Goal: Information Seeking & Learning: Learn about a topic

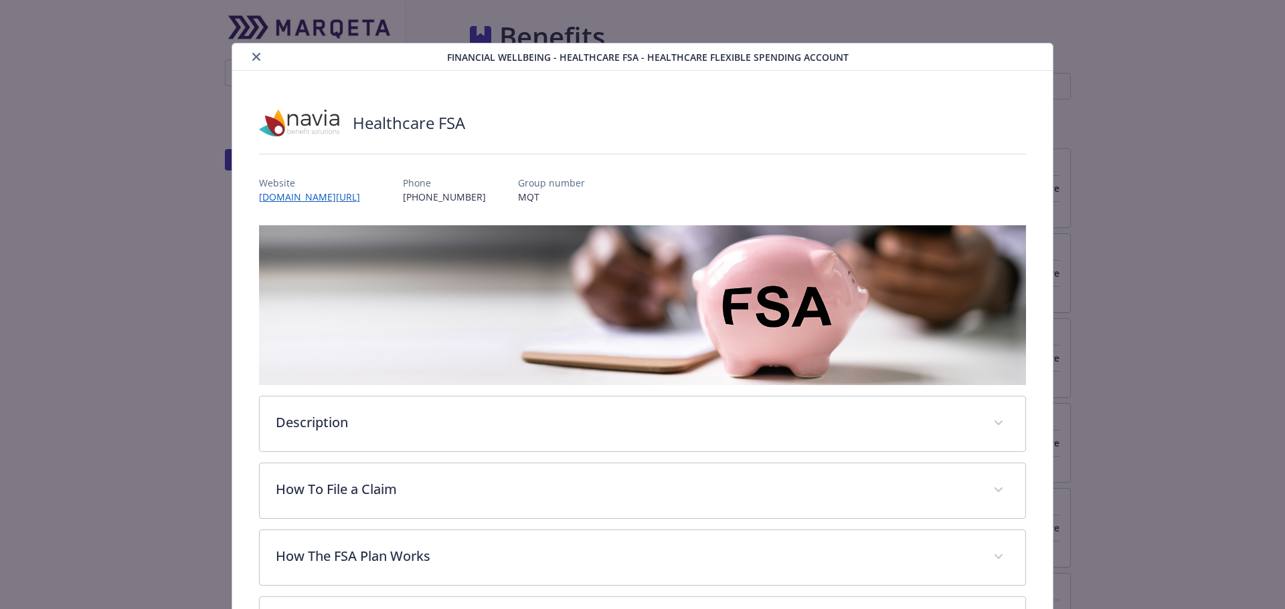
scroll to position [40, 0]
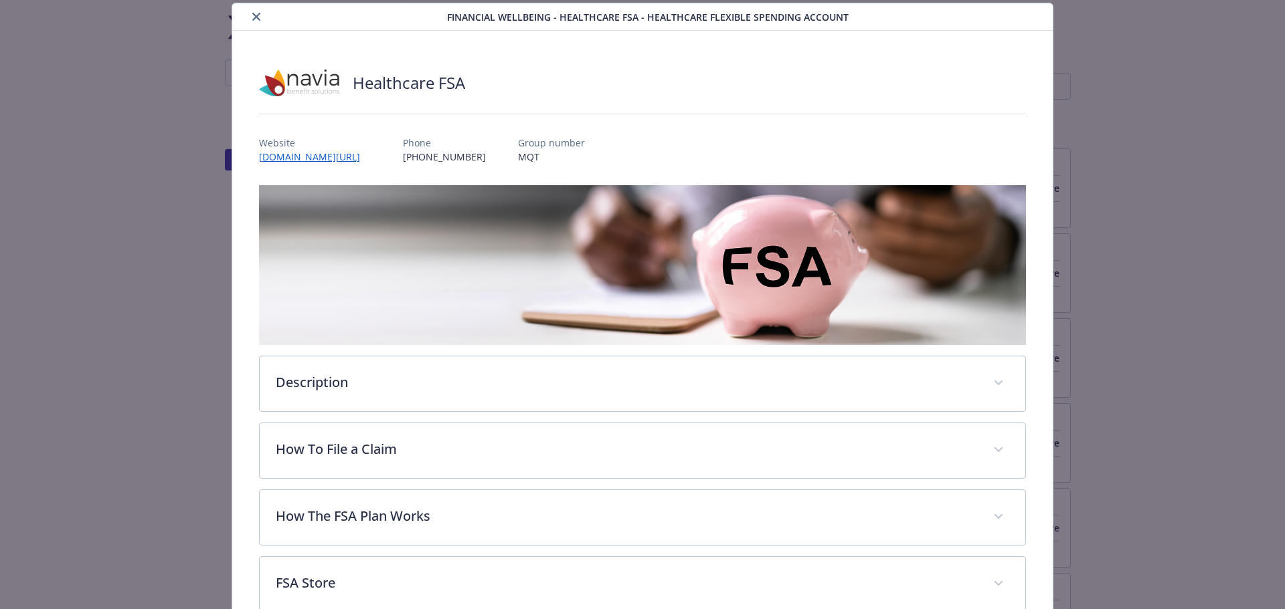
click at [249, 18] on button "close" at bounding box center [256, 17] width 16 height 16
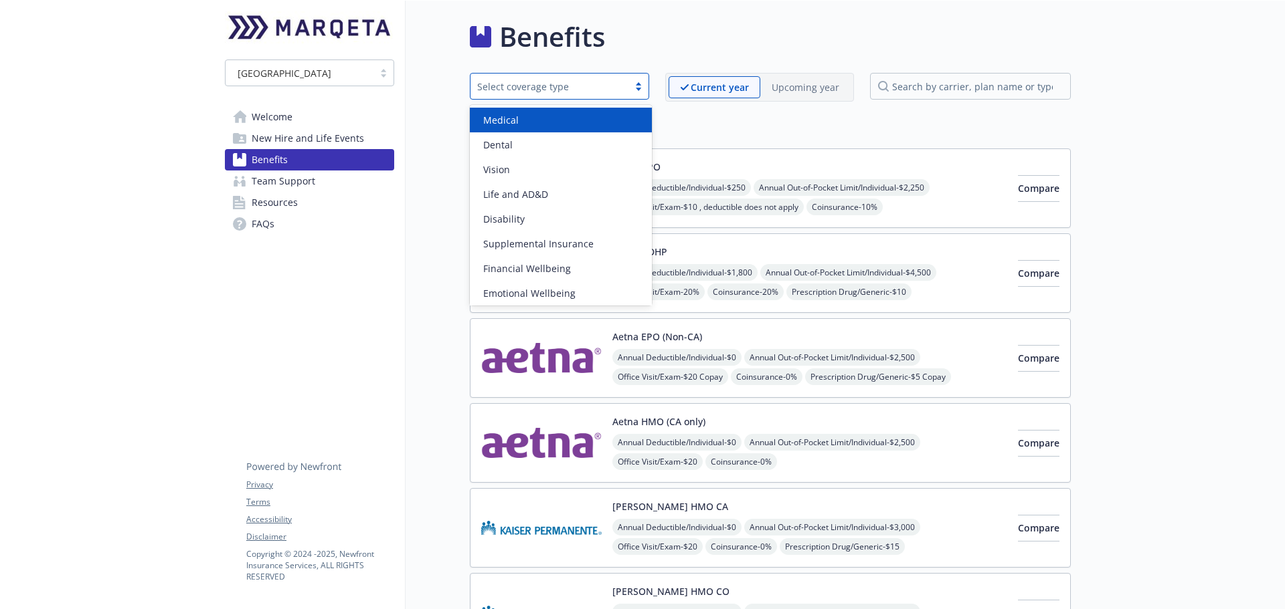
click at [533, 89] on div "Select coverage type" at bounding box center [549, 87] width 145 height 14
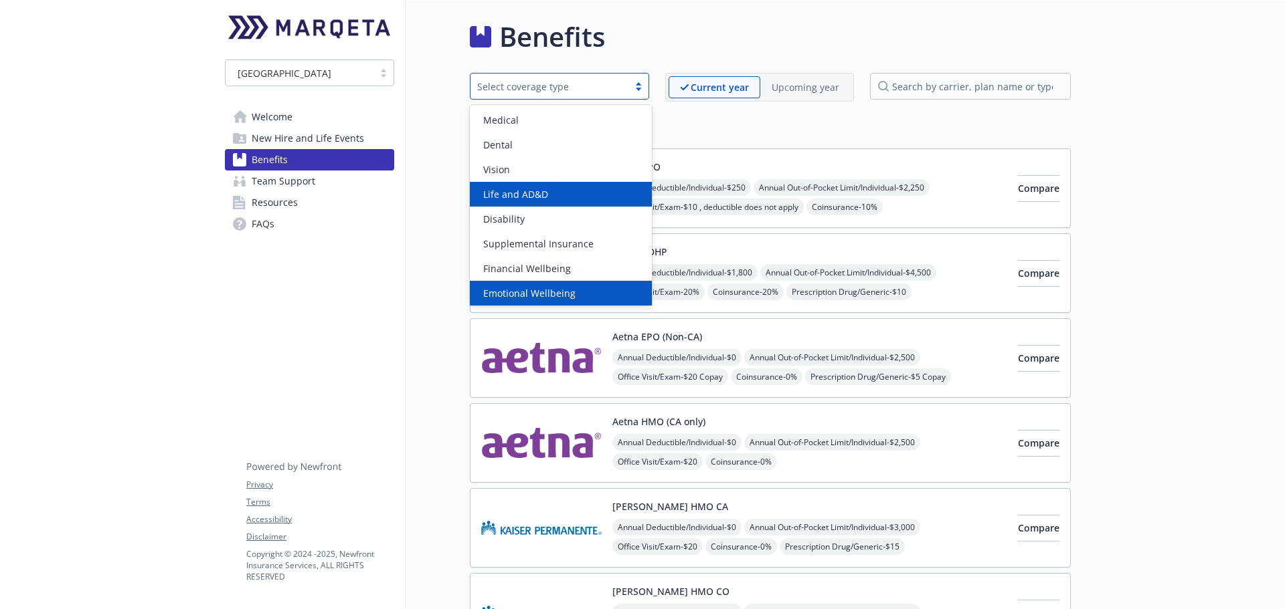
scroll to position [77, 0]
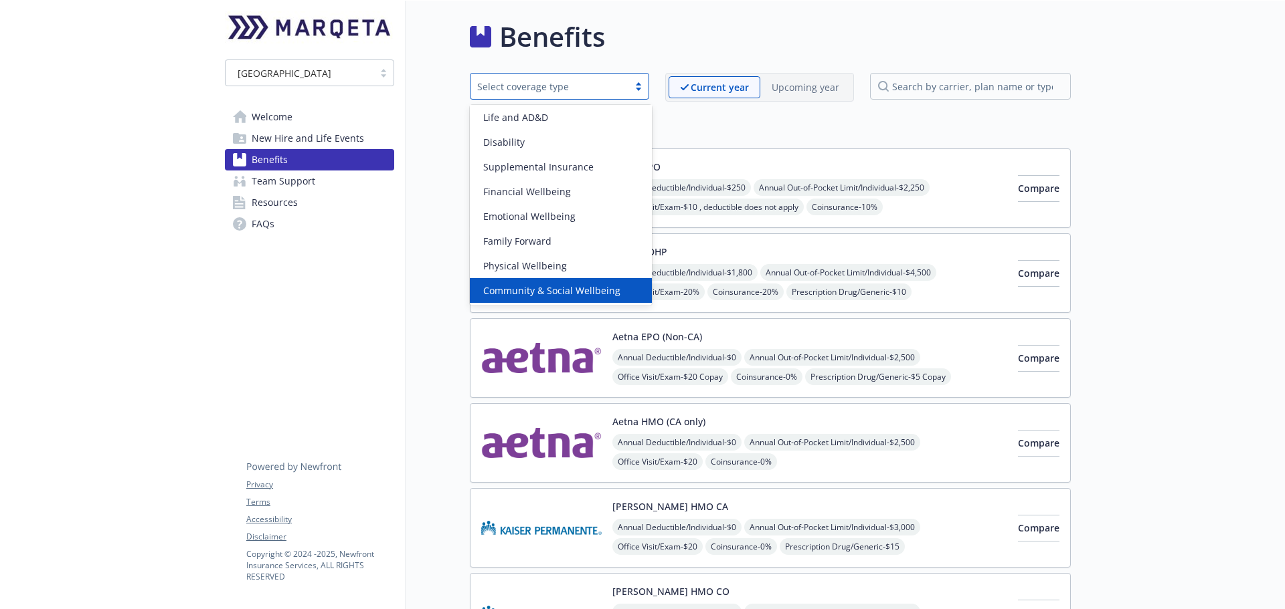
click at [577, 291] on span "Community & Social Wellbeing" at bounding box center [551, 291] width 137 height 14
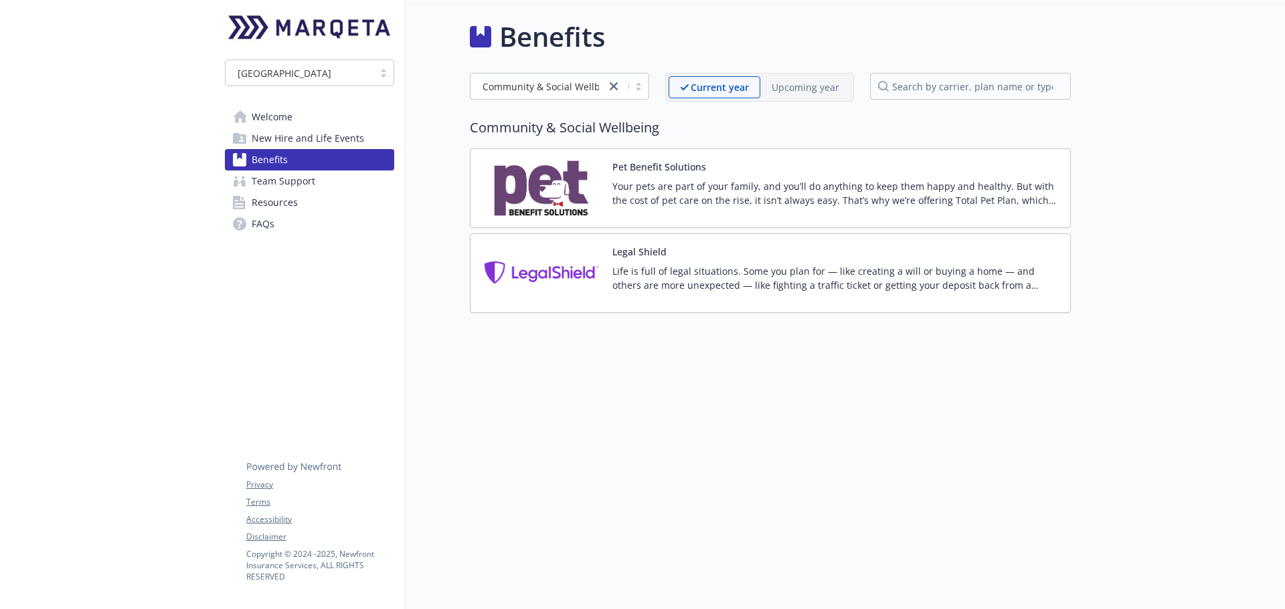
click at [568, 279] on img at bounding box center [541, 273] width 120 height 57
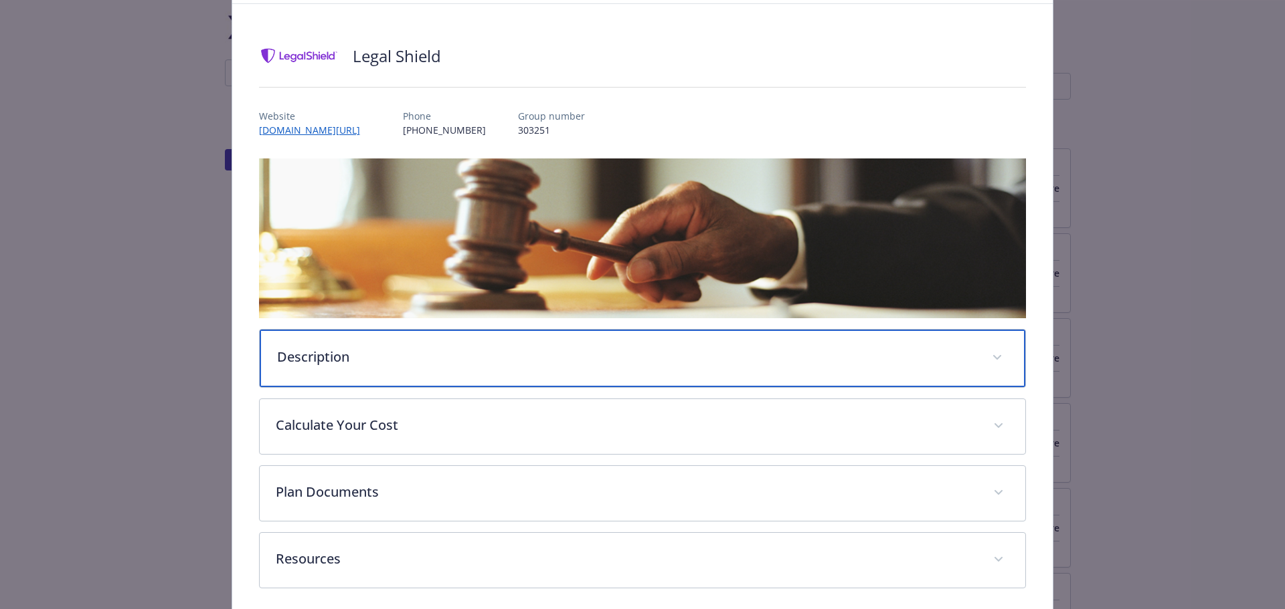
click at [711, 355] on p "Description" at bounding box center [626, 357] width 699 height 20
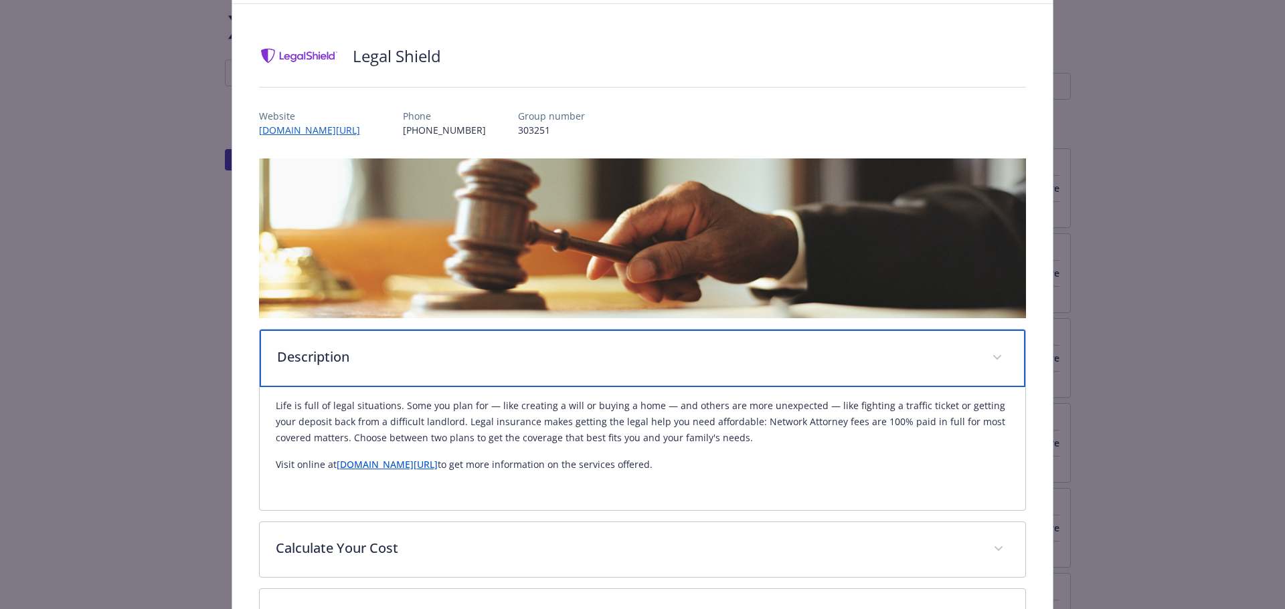
scroll to position [244, 0]
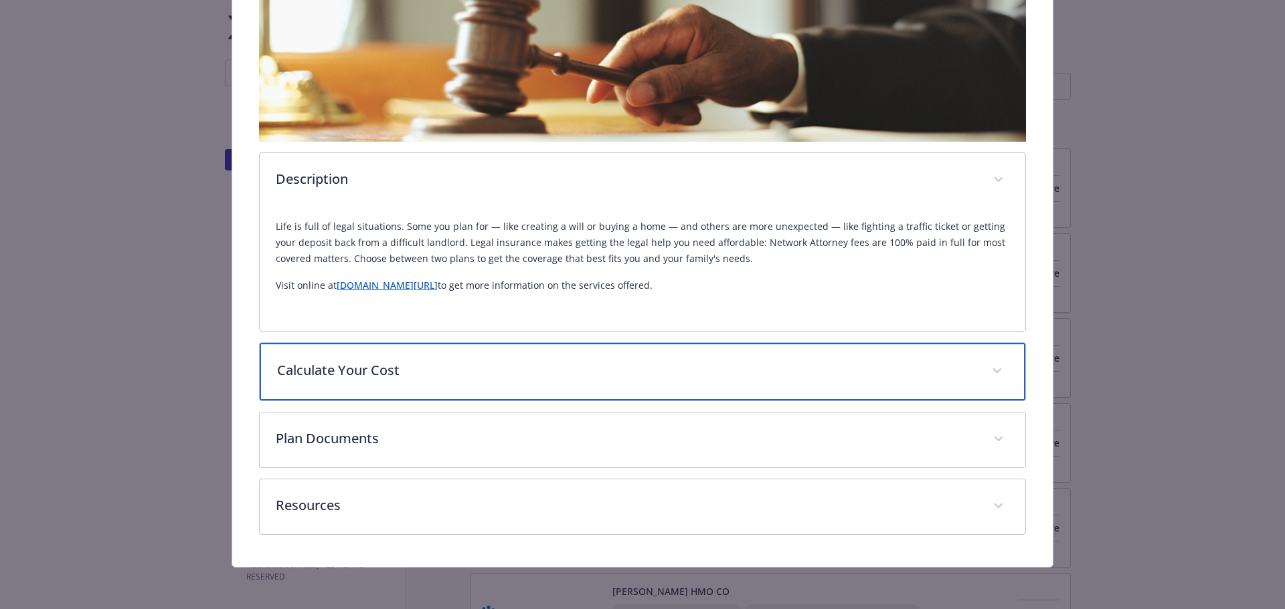
click at [587, 363] on p "Calculate Your Cost" at bounding box center [626, 371] width 699 height 20
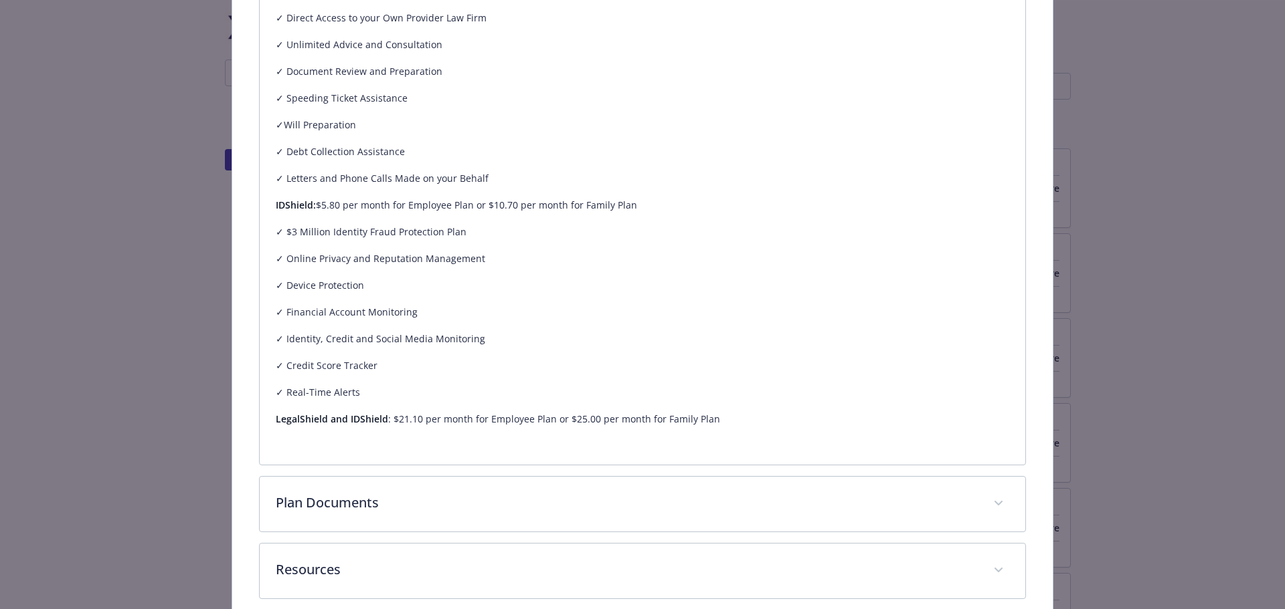
scroll to position [693, 0]
